Goal: Check status: Check status

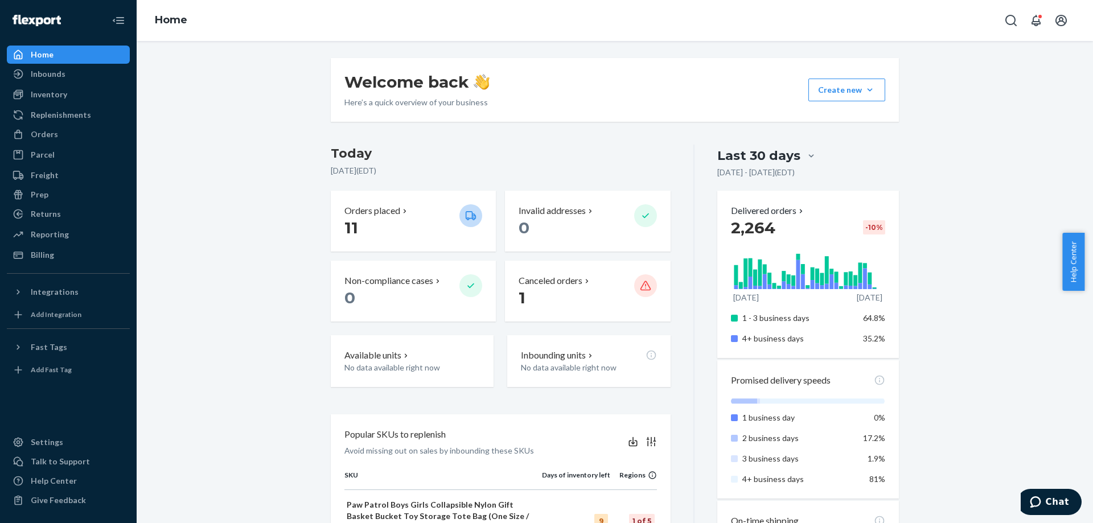
click at [244, 120] on div "Welcome back Here’s a quick overview of your business Create new Create new inb…" at bounding box center [614, 509] width 939 height 903
click at [51, 92] on div "Inventory" at bounding box center [49, 94] width 36 height 11
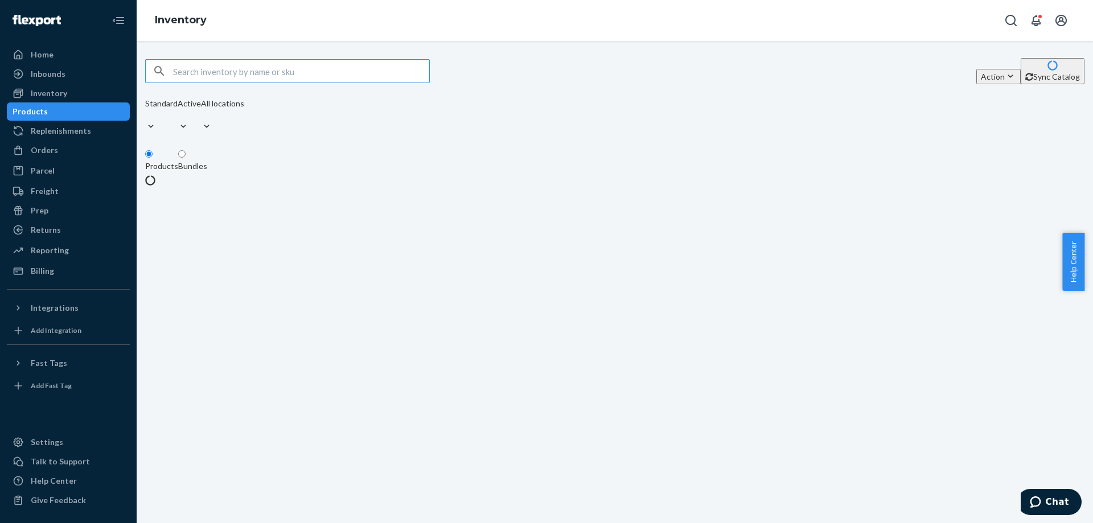
click at [302, 77] on input "text" at bounding box center [301, 71] width 256 height 23
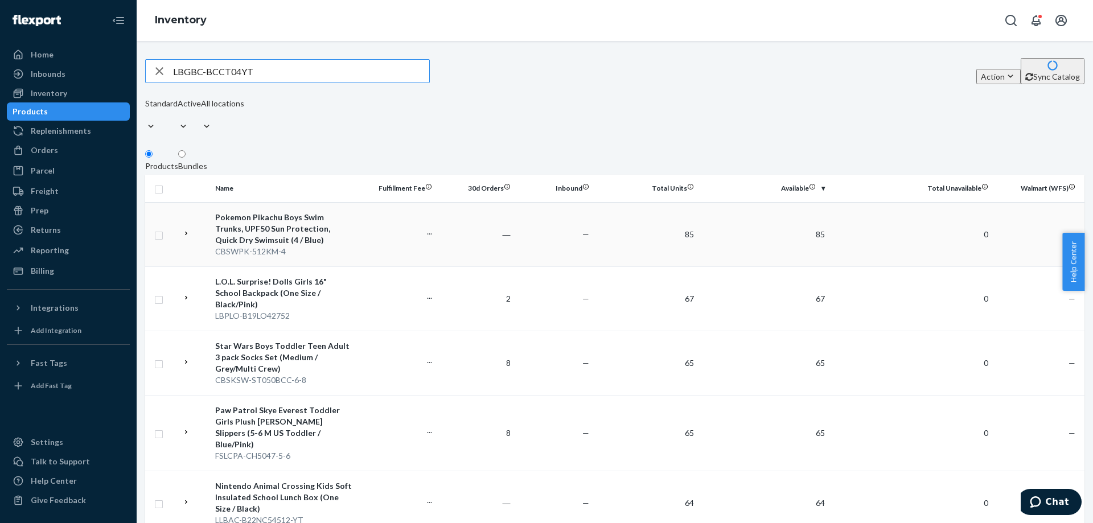
type input "LBGBC-BCCT04YT"
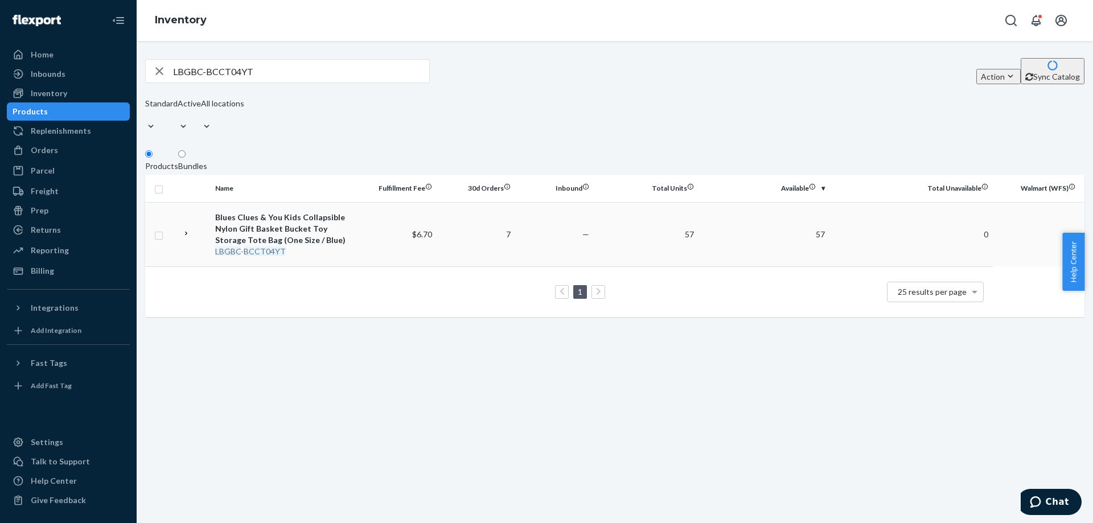
click at [278, 246] on em "BCCT04YT" at bounding box center [265, 251] width 42 height 10
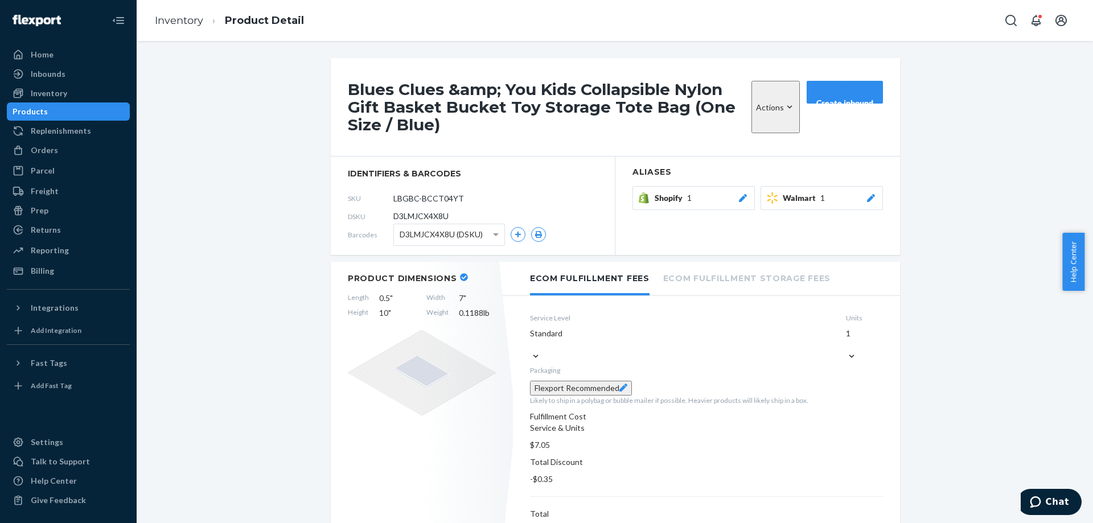
click at [53, 93] on div "Inventory" at bounding box center [49, 93] width 36 height 11
